Goal: Task Accomplishment & Management: Complete application form

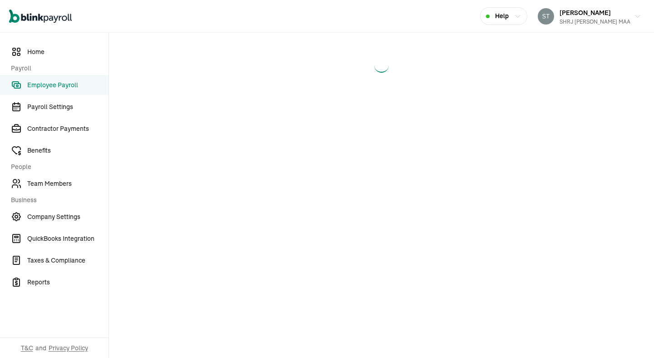
select select "direct_deposit"
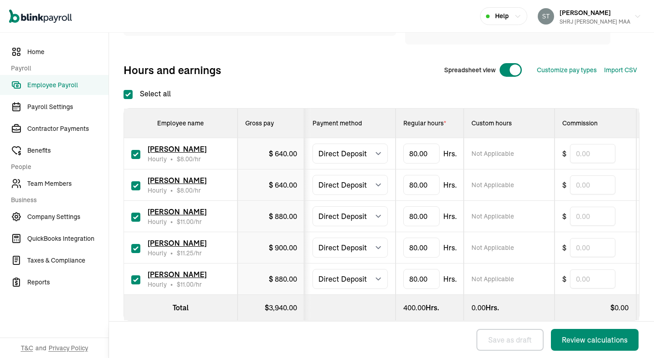
scroll to position [167, 0]
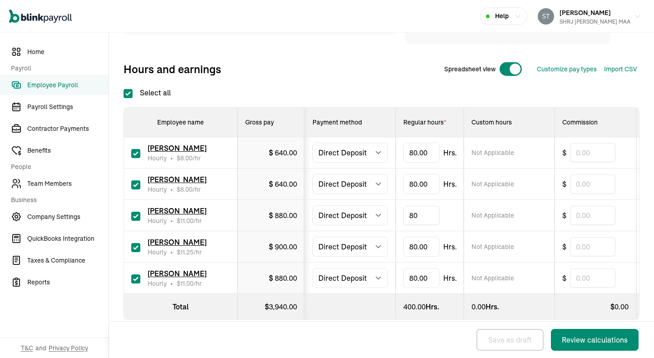
click at [431, 216] on input "80" at bounding box center [421, 215] width 36 height 19
type input "42"
click at [450, 231] on td "42.00 Hrs." at bounding box center [429, 215] width 68 height 31
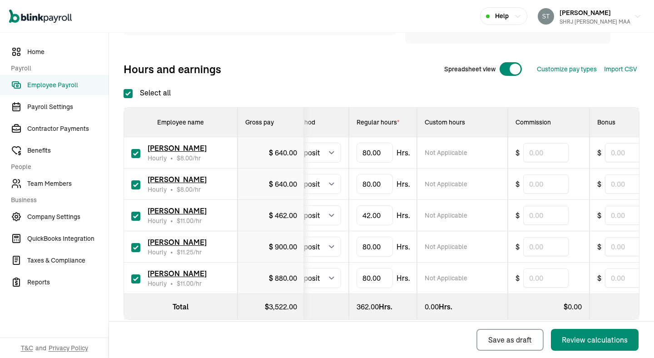
scroll to position [0, 0]
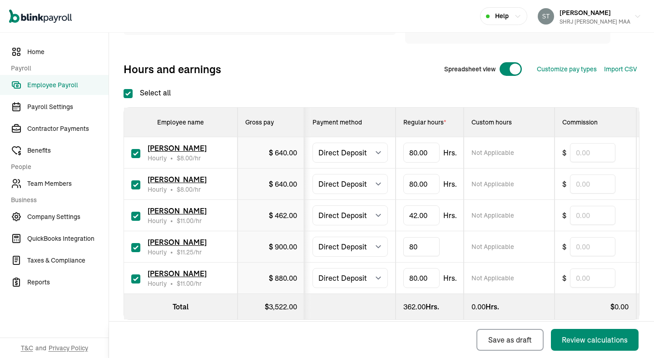
click at [415, 248] on input "80" at bounding box center [421, 246] width 36 height 19
click at [420, 250] on input "80" at bounding box center [421, 246] width 36 height 19
type input "15.5"
click at [365, 307] on th at bounding box center [350, 307] width 91 height 26
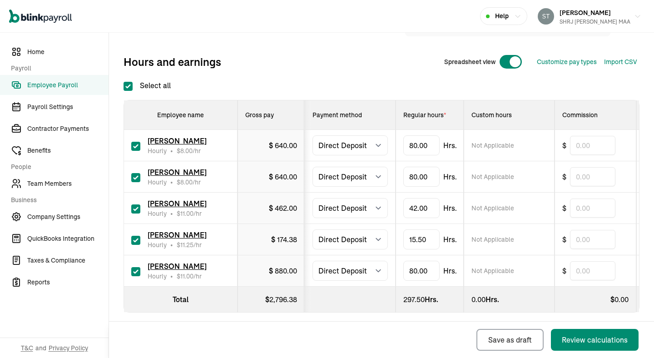
scroll to position [175, 0]
click at [415, 272] on input "80" at bounding box center [421, 270] width 36 height 19
